Goal: Entertainment & Leisure: Consume media (video, audio)

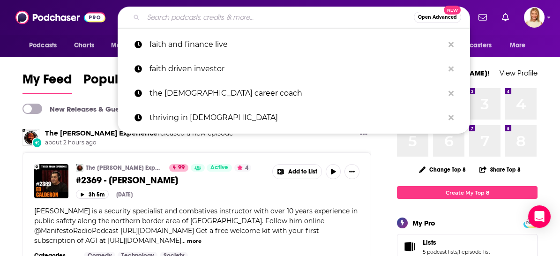
click at [302, 19] on input "Search podcasts, credits, & more..." at bounding box center [278, 17] width 271 height 15
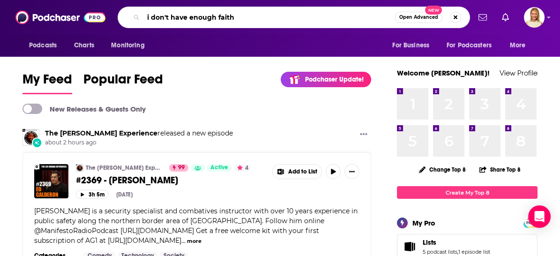
type input "i don't have enough faith"
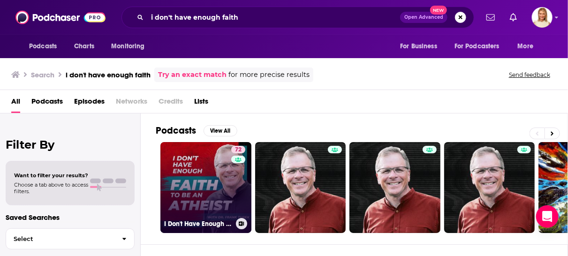
click at [240, 169] on div "72" at bounding box center [239, 182] width 16 height 72
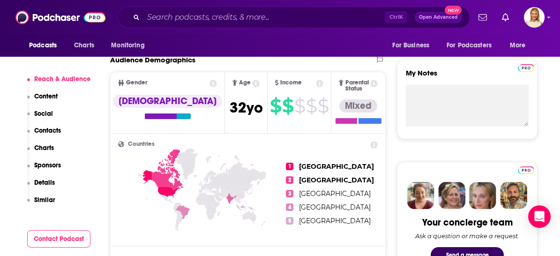
scroll to position [521, 0]
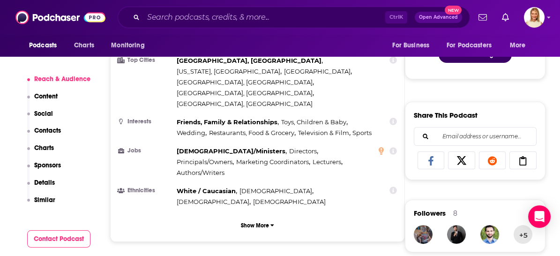
click at [66, 239] on button "Contact Podcast" at bounding box center [59, 238] width 64 height 17
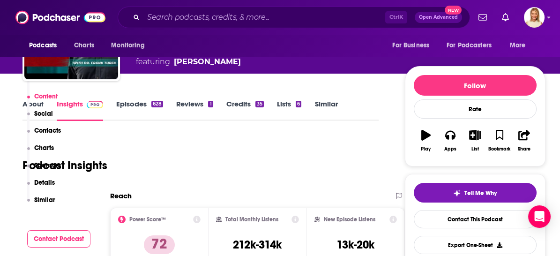
scroll to position [0, 0]
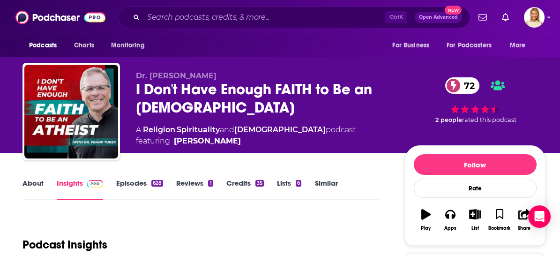
click at [143, 184] on link "Episodes 628" at bounding box center [139, 190] width 47 height 22
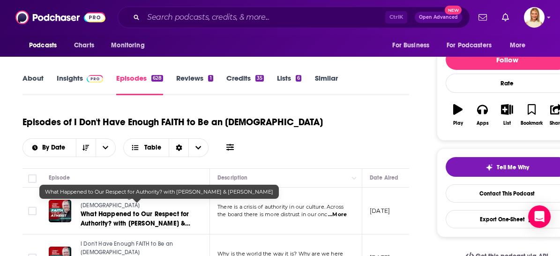
scroll to position [156, 0]
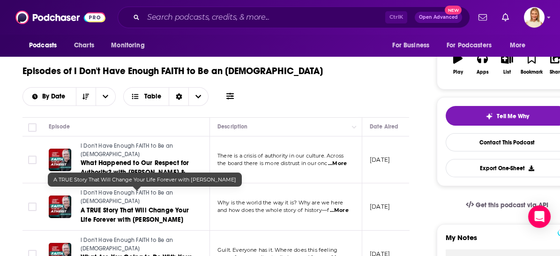
click at [151, 206] on span "A TRUE Story That Will Change Your Life Forever with [PERSON_NAME]" at bounding box center [135, 214] width 108 height 17
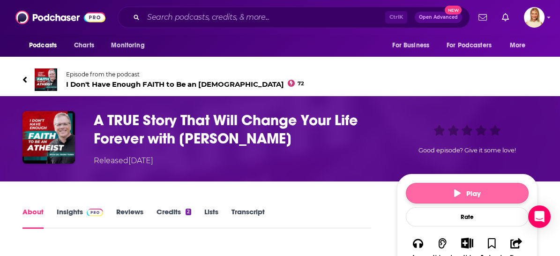
click at [493, 195] on button "Play" at bounding box center [467, 193] width 123 height 21
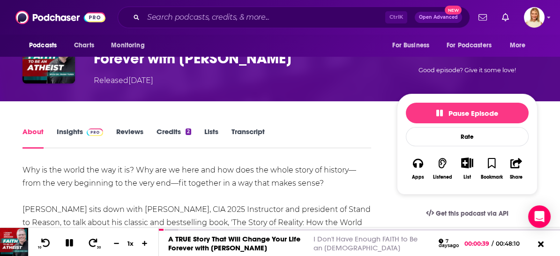
scroll to position [104, 0]
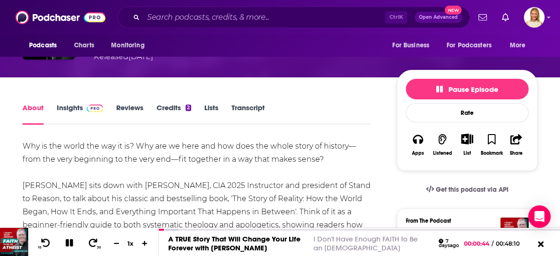
click at [72, 106] on link "Insights" at bounding box center [80, 114] width 46 height 22
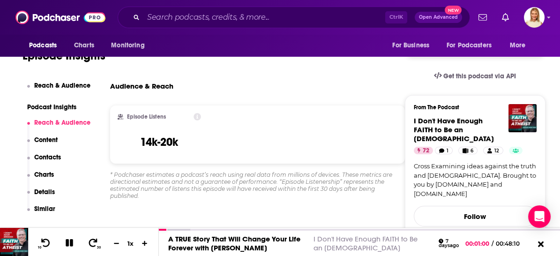
scroll to position [156, 0]
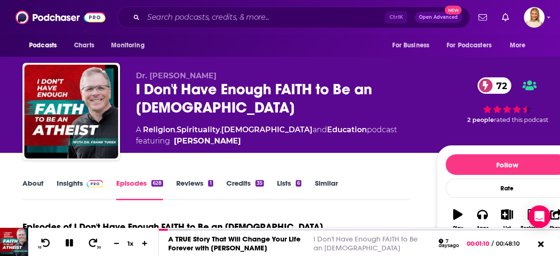
click at [147, 184] on link "Episodes 628" at bounding box center [139, 190] width 47 height 22
click at [538, 246] on icon at bounding box center [541, 245] width 12 height 9
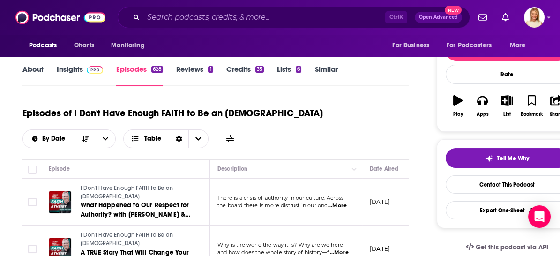
scroll to position [208, 0]
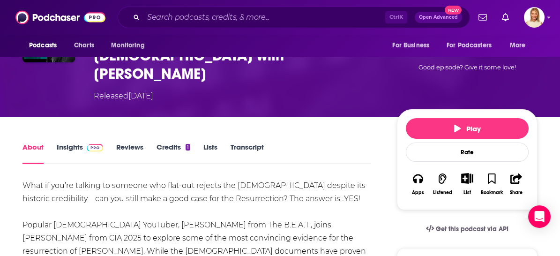
scroll to position [104, 0]
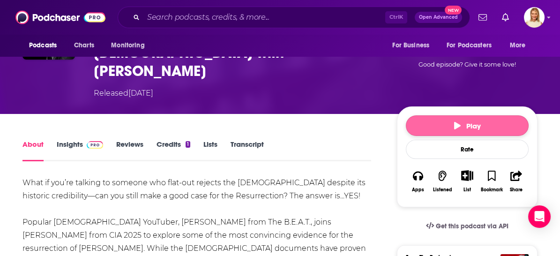
click at [456, 122] on icon "button" at bounding box center [457, 126] width 7 height 8
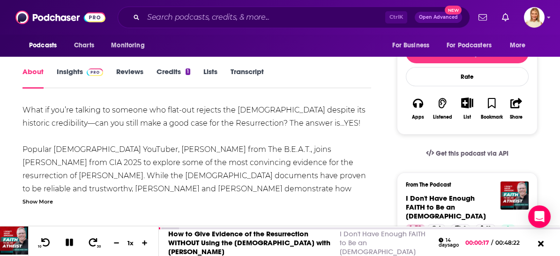
scroll to position [208, 0]
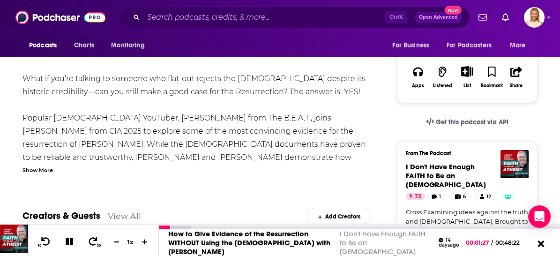
click at [537, 246] on icon at bounding box center [541, 243] width 12 height 9
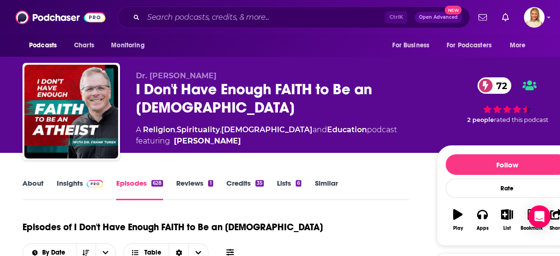
scroll to position [312, 0]
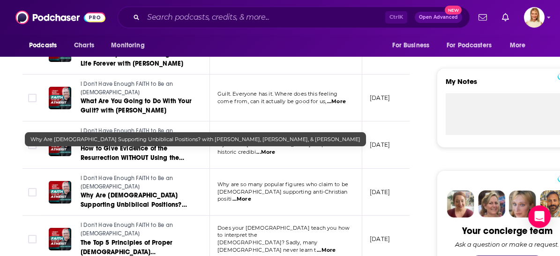
click at [168, 191] on span "Why Are [DEMOGRAPHIC_DATA] Supporting Unbiblical Positions? with [PERSON_NAME],…" at bounding box center [137, 209] width 112 height 36
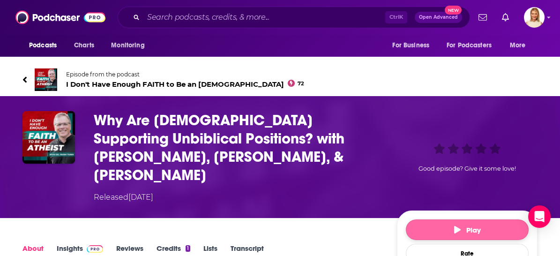
click at [480, 226] on span "Play" at bounding box center [467, 230] width 27 height 9
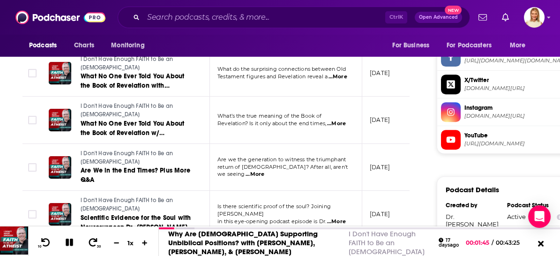
scroll to position [833, 0]
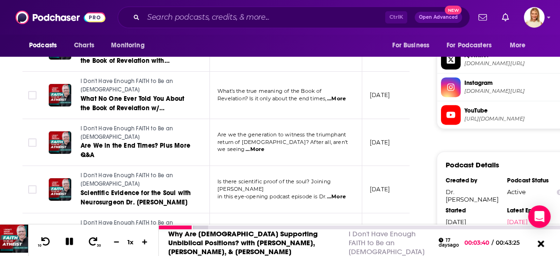
click at [544, 240] on icon at bounding box center [541, 243] width 12 height 9
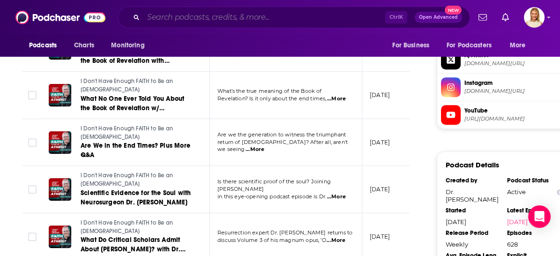
click at [265, 17] on input "Search podcasts, credits, & more..." at bounding box center [264, 17] width 242 height 15
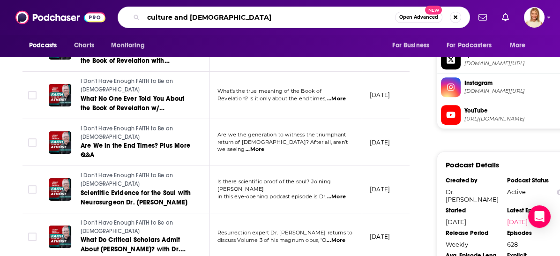
type input "culture and [DEMOGRAPHIC_DATA]"
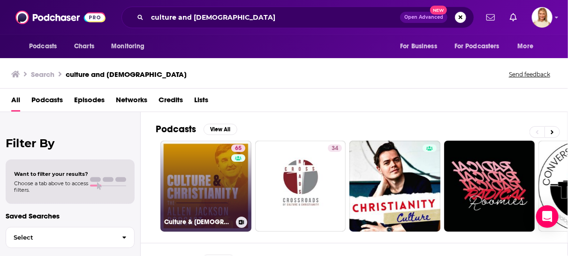
click at [218, 179] on link "65 Culture & [DEMOGRAPHIC_DATA]: The [PERSON_NAME] Podcast" at bounding box center [205, 186] width 91 height 91
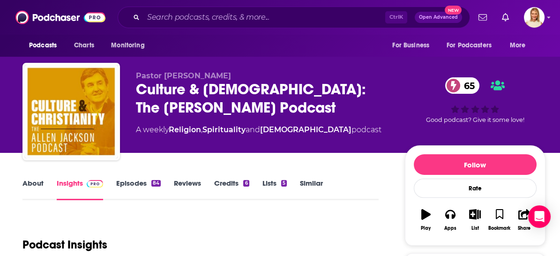
click at [138, 183] on link "Episodes 84" at bounding box center [138, 190] width 45 height 22
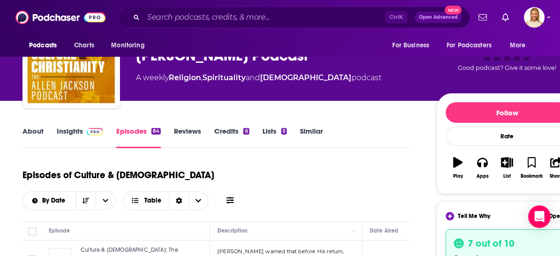
scroll to position [104, 0]
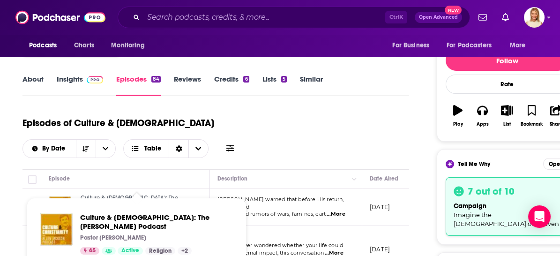
click at [130, 194] on link "Culture & [DEMOGRAPHIC_DATA]: The [PERSON_NAME] Podcast" at bounding box center [137, 202] width 113 height 16
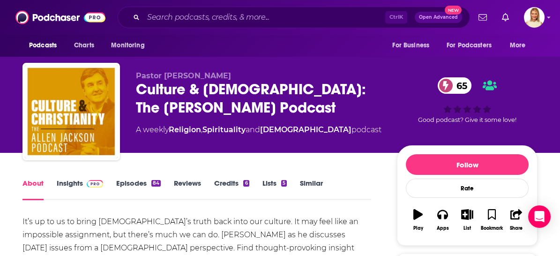
click at [141, 181] on link "Episodes 84" at bounding box center [138, 190] width 45 height 22
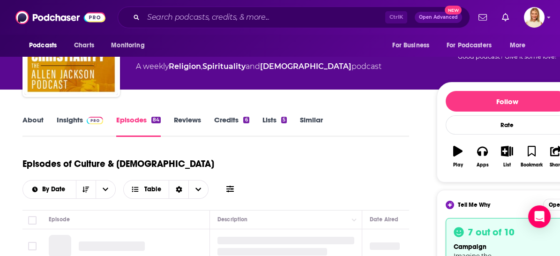
scroll to position [156, 0]
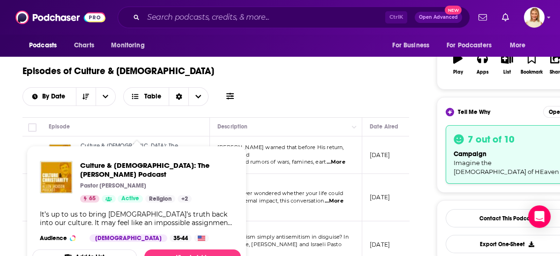
click at [118, 143] on span "Culture & [DEMOGRAPHIC_DATA]: The [PERSON_NAME] Podcast" at bounding box center [130, 150] width 98 height 15
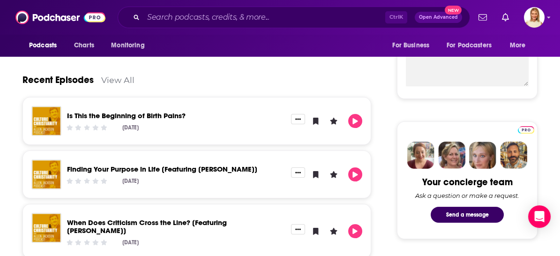
scroll to position [416, 0]
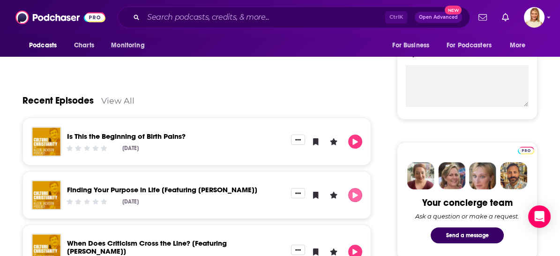
click at [356, 192] on icon "Play" at bounding box center [356, 195] width 8 height 6
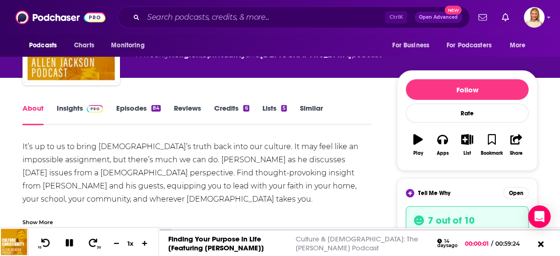
scroll to position [52, 0]
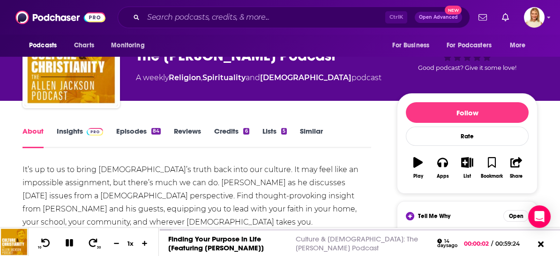
click at [126, 131] on link "Episodes 84" at bounding box center [138, 138] width 45 height 22
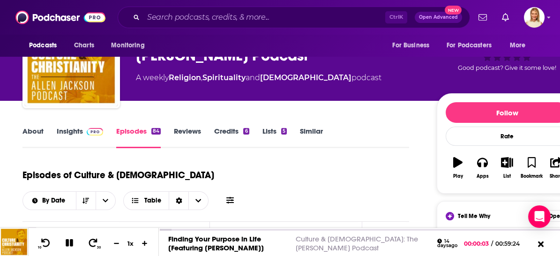
click at [188, 82] on link "Religion" at bounding box center [185, 77] width 32 height 9
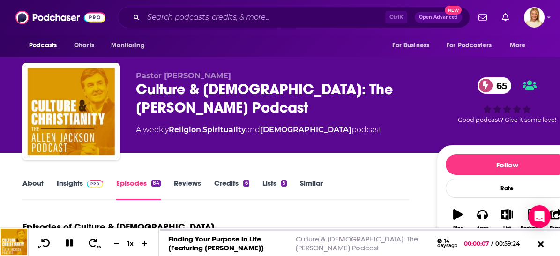
click at [73, 184] on link "Insights" at bounding box center [80, 190] width 46 height 22
click at [541, 245] on icon at bounding box center [541, 245] width 7 height 7
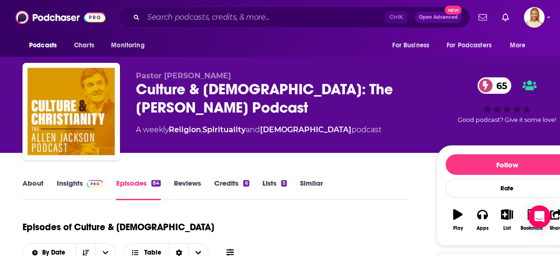
click at [135, 182] on link "Episodes 84" at bounding box center [138, 190] width 45 height 22
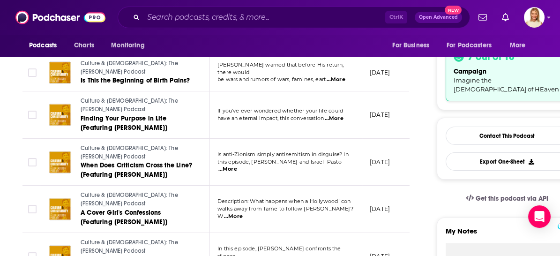
scroll to position [260, 0]
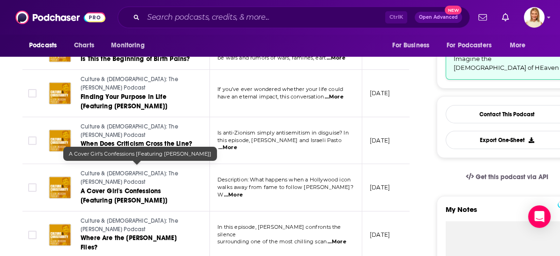
click at [156, 187] on span "A Cover Girl's Confessions [Featuring [PERSON_NAME]]" at bounding box center [124, 195] width 87 height 17
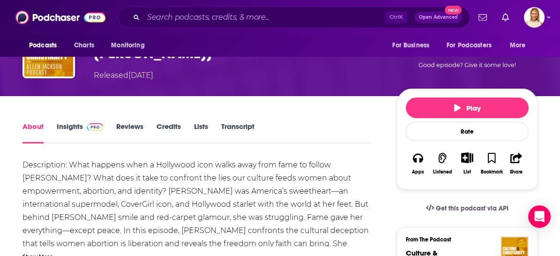
scroll to position [104, 0]
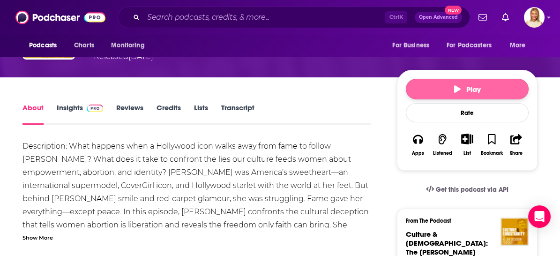
click at [434, 86] on button "Play" at bounding box center [467, 89] width 123 height 21
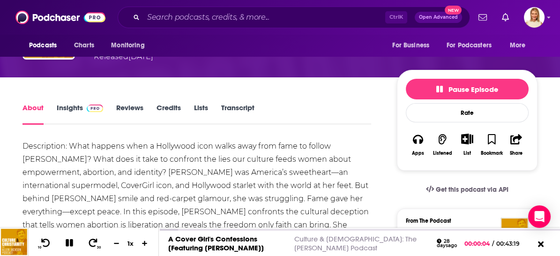
scroll to position [0, 0]
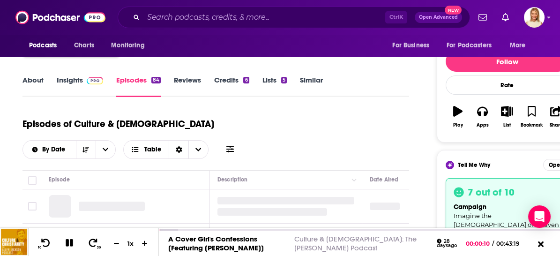
scroll to position [104, 0]
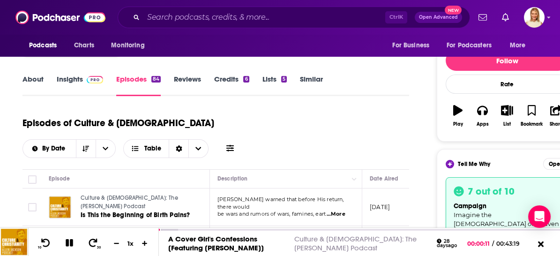
click at [38, 79] on link "About" at bounding box center [33, 86] width 21 height 22
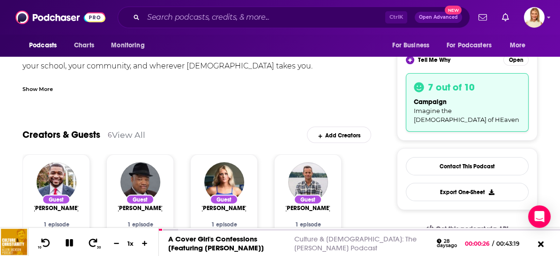
scroll to position [260, 0]
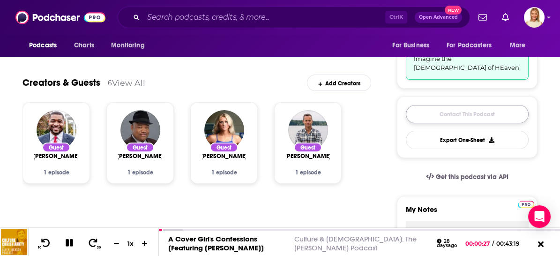
click at [499, 106] on link "Contact This Podcast" at bounding box center [467, 114] width 123 height 18
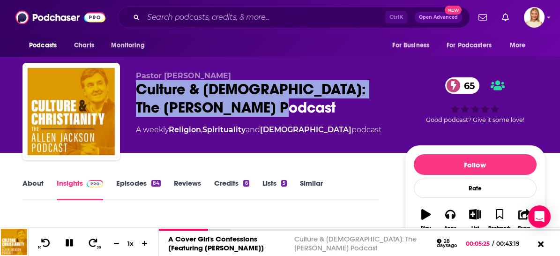
drag, startPoint x: 263, startPoint y: 107, endPoint x: 127, endPoint y: 96, distance: 136.0
click at [127, 96] on div "Pastor [PERSON_NAME] Culture & [DEMOGRAPHIC_DATA]: The [PERSON_NAME] Podcast 65…" at bounding box center [284, 113] width 523 height 101
copy h2 "Culture & [DEMOGRAPHIC_DATA]: The [PERSON_NAME] Podcast"
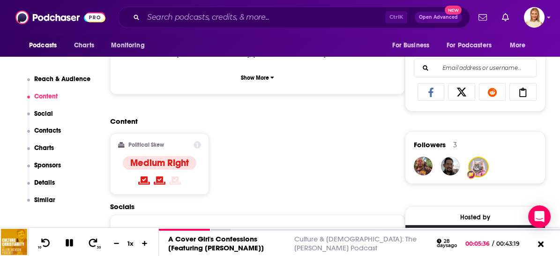
scroll to position [677, 0]
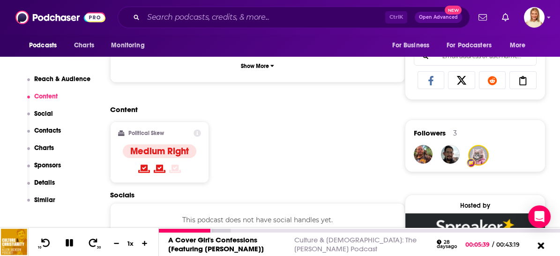
click at [541, 244] on icon at bounding box center [541, 245] width 12 height 9
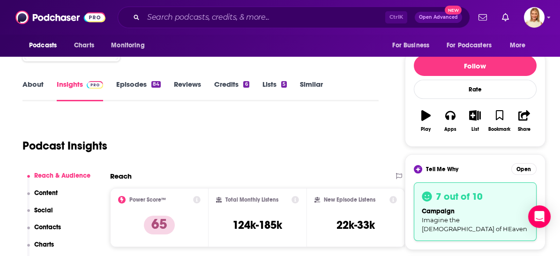
scroll to position [0, 0]
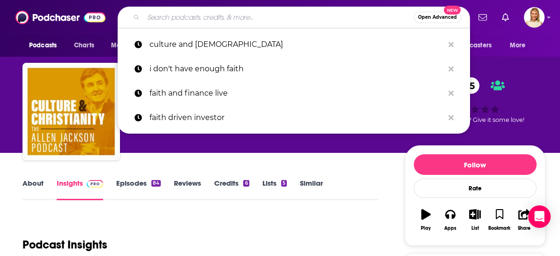
click at [278, 15] on input "Search podcasts, credits, & more..." at bounding box center [278, 17] width 271 height 15
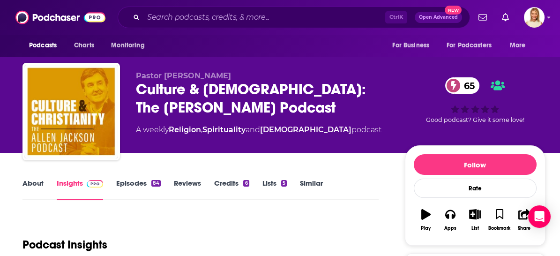
click at [36, 182] on link "About" at bounding box center [33, 190] width 21 height 22
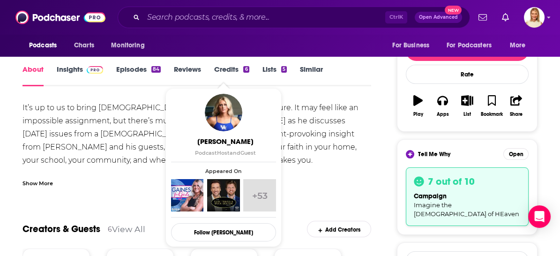
scroll to position [104, 0]
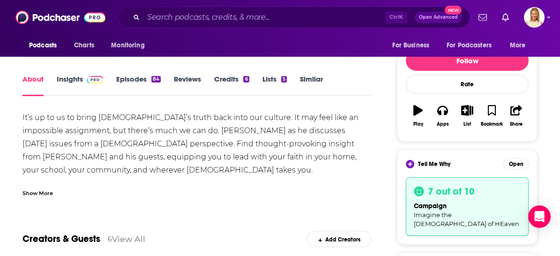
click at [141, 78] on link "Episodes 84" at bounding box center [138, 86] width 45 height 22
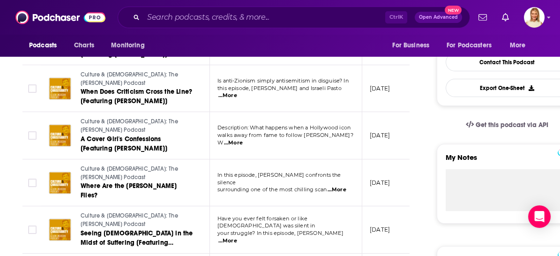
scroll to position [364, 0]
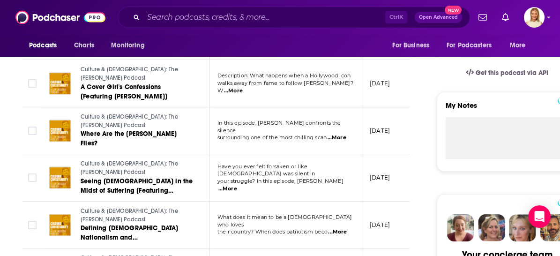
click at [237, 185] on span "...More" at bounding box center [228, 189] width 19 height 8
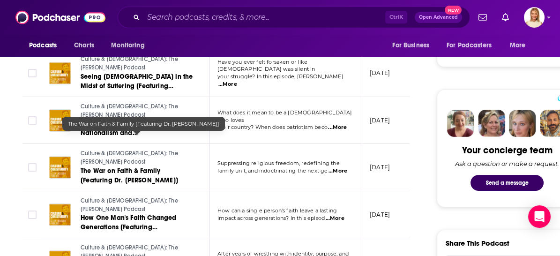
scroll to position [573, 0]
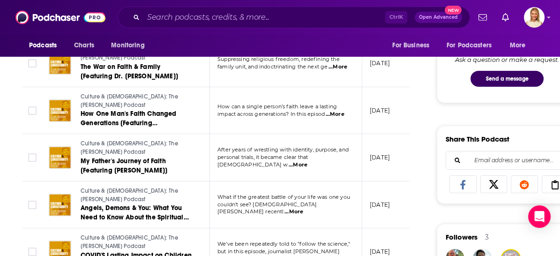
click at [303, 208] on span "...More" at bounding box center [294, 212] width 19 height 8
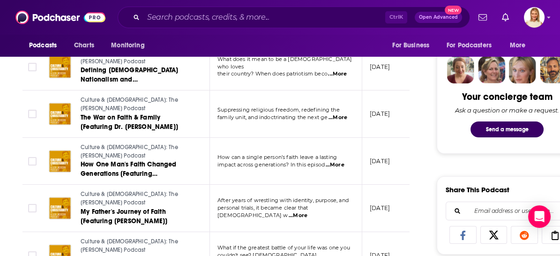
scroll to position [521, 0]
